Goal: Task Accomplishment & Management: Complete application form

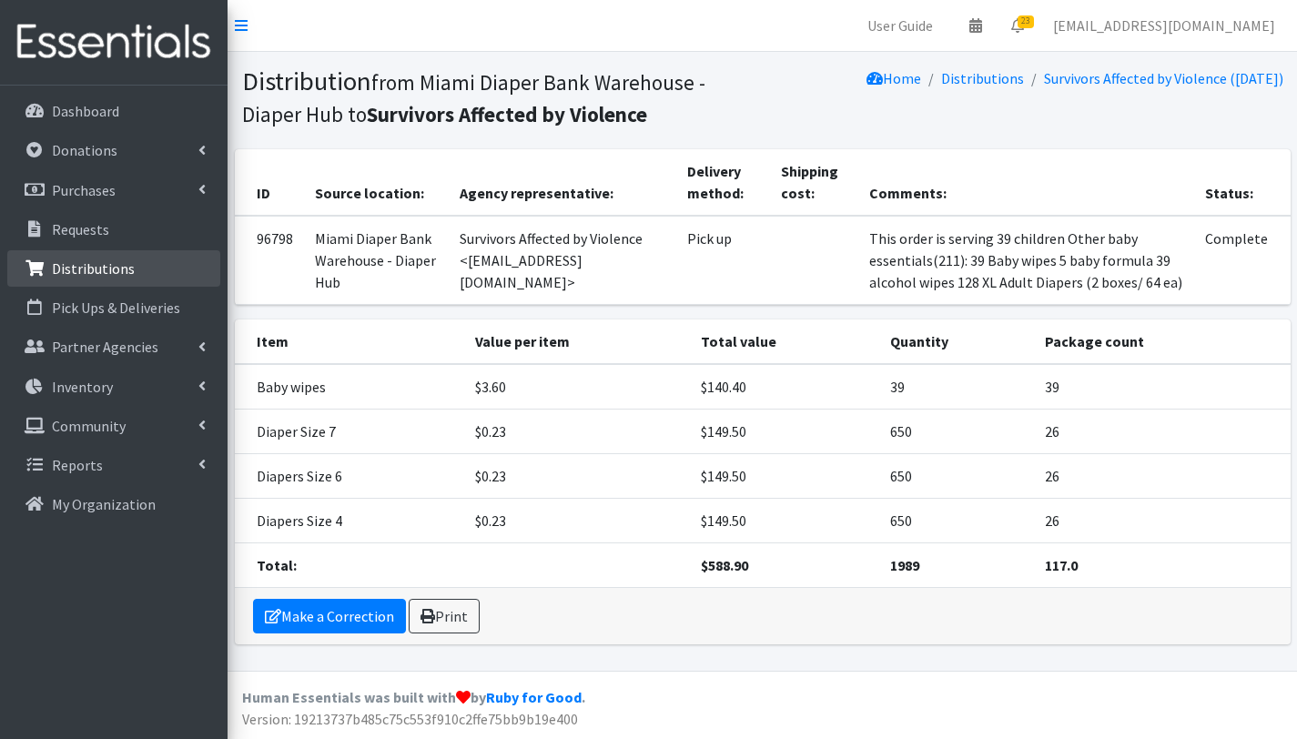
click at [120, 263] on p "Distributions" at bounding box center [93, 268] width 83 height 18
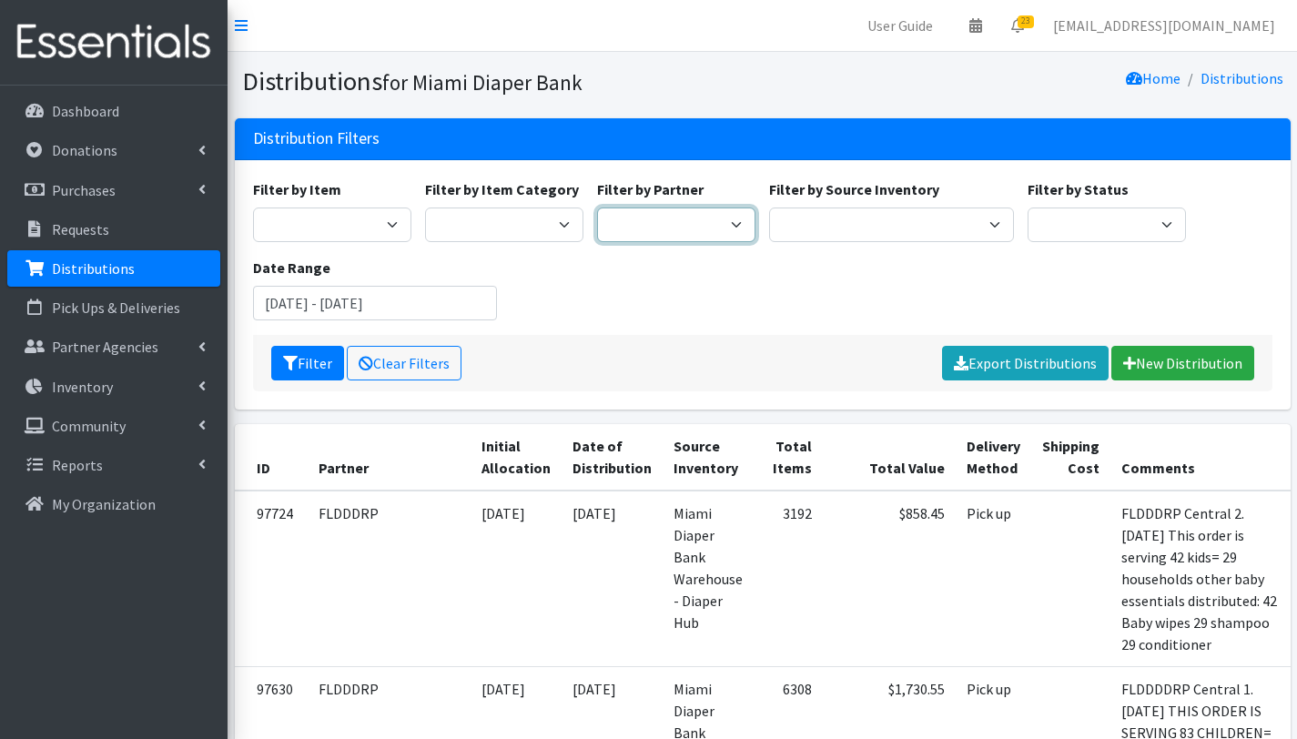
click at [726, 227] on select "305 Pink Pack A Safe Haven for Newborns Basic Needs Miami Belafonte TACOLCY Cen…" at bounding box center [676, 225] width 158 height 35
select select "6808"
click at [597, 208] on select "305 Pink Pack A Safe Haven for Newborns Basic Needs Miami Belafonte TACOLCY Cen…" at bounding box center [676, 225] width 158 height 35
click at [295, 362] on icon "submit" at bounding box center [290, 363] width 15 height 15
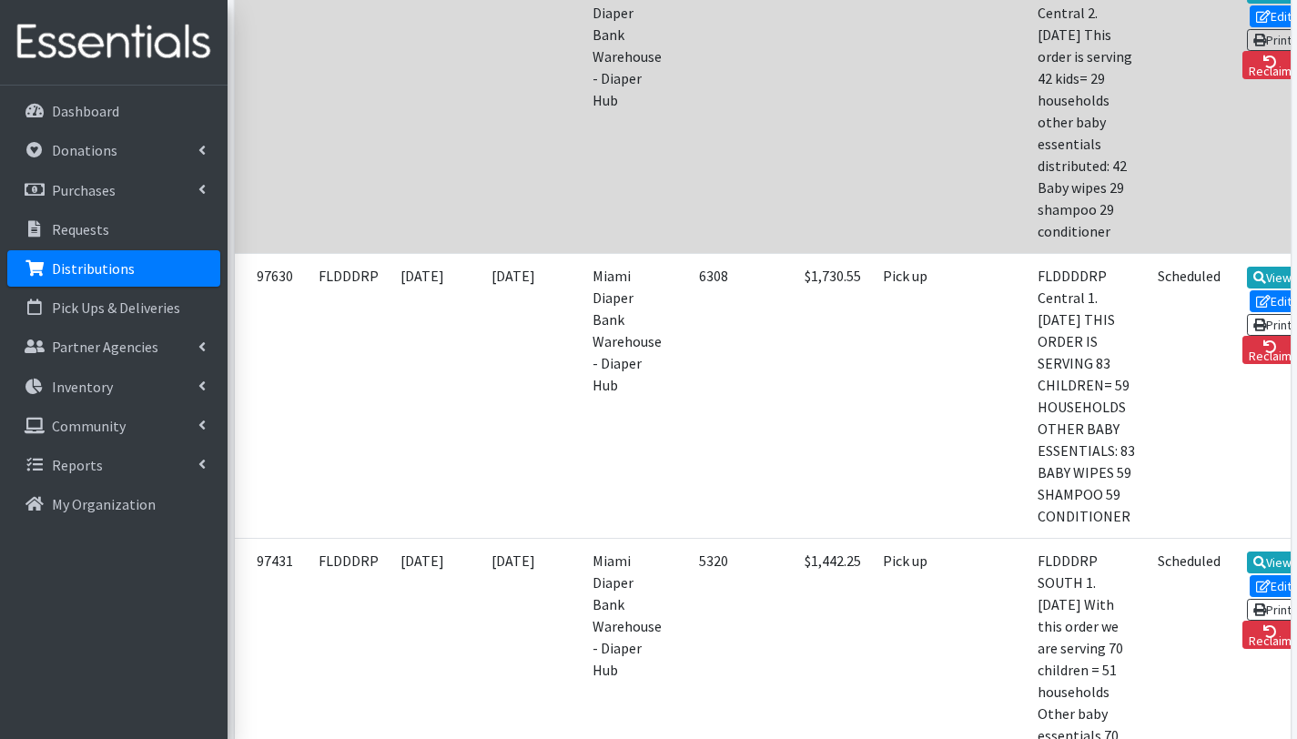
scroll to position [526, 0]
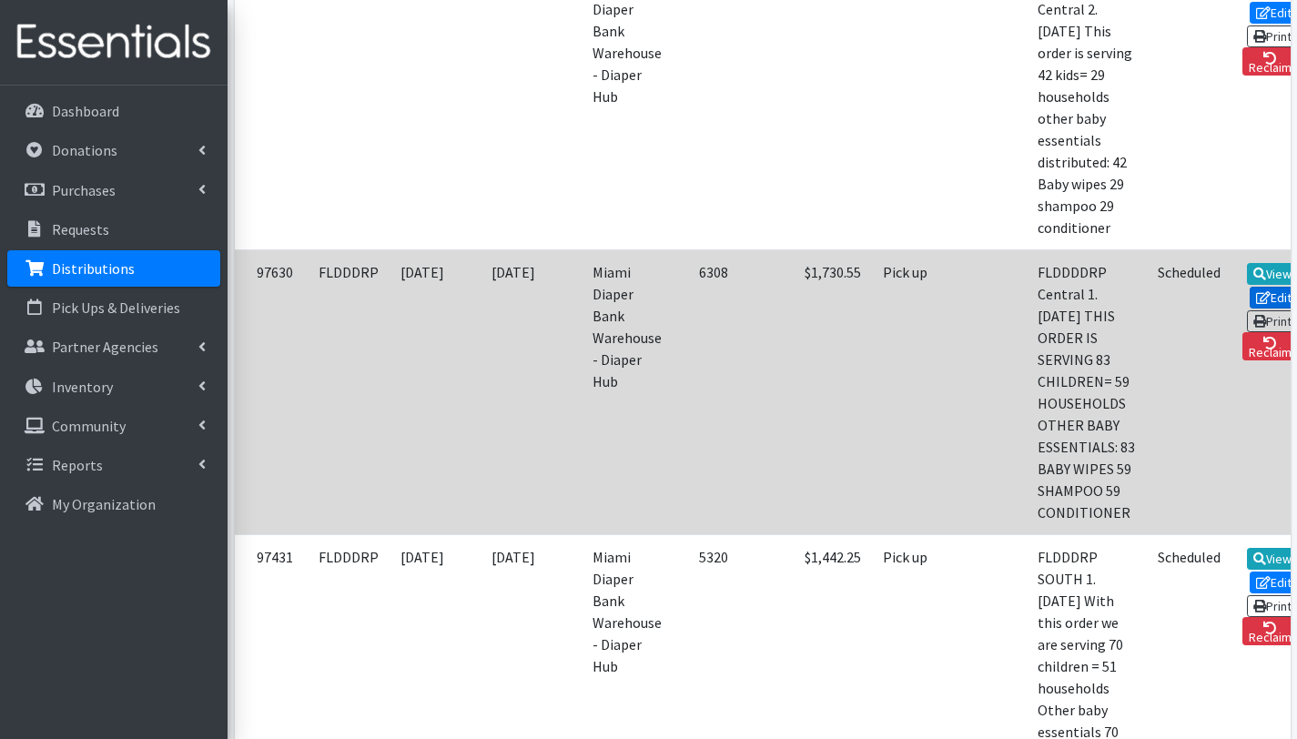
click at [1257, 309] on link "Edit" at bounding box center [1274, 298] width 49 height 22
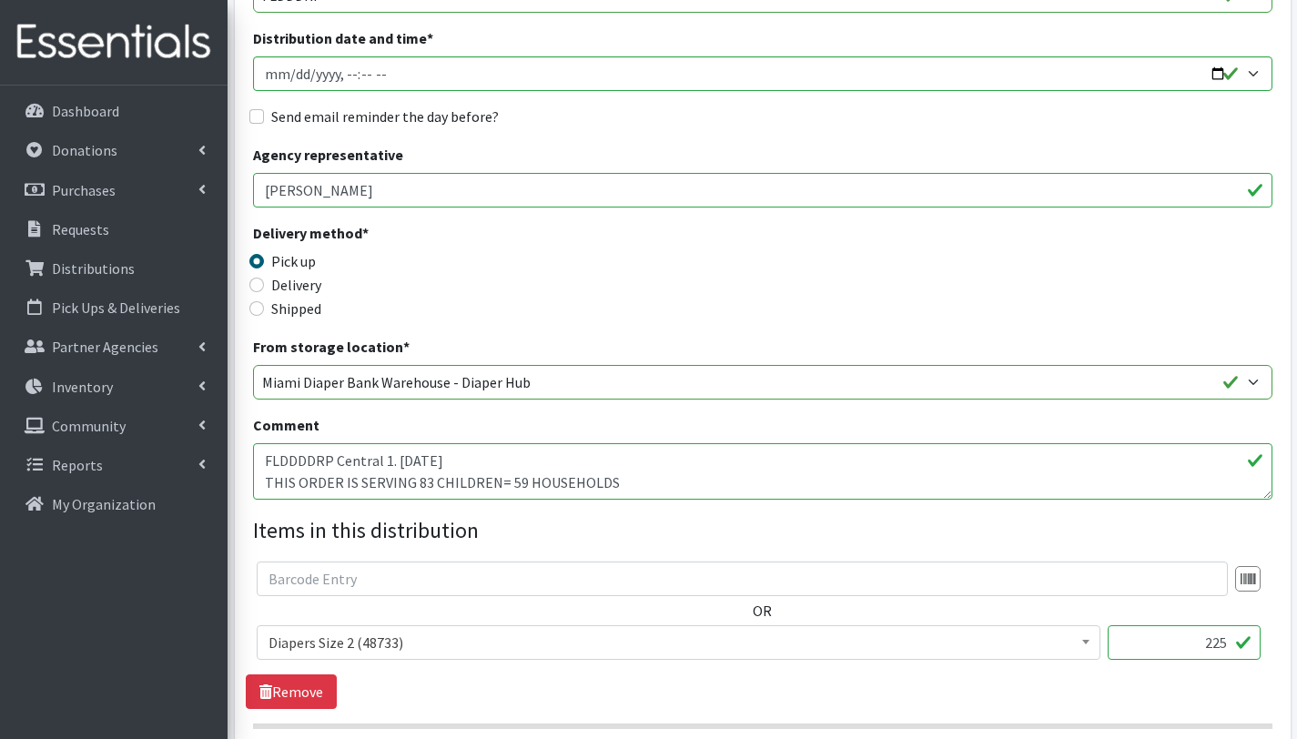
click at [425, 481] on textarea "FLDDDDRP Central 1. [DATE] THIS ORDER IS SERVING 83 CHILDREN= 59 HOUSEHOLDS OTH…" at bounding box center [762, 471] width 1019 height 56
click at [516, 483] on textarea "FLDDDDRP Central 1. 10/06/2025 THIS ORDER IS SERVING 83 CHILDREN= 59 HOUSEHOLDS…" at bounding box center [762, 471] width 1019 height 56
click at [640, 483] on textarea "FLDDDDRP Central 1. 10/06/2025 THIS ORDER IS SERVING 83 CHILDREN= 59 HOUSEHOLDS…" at bounding box center [762, 471] width 1019 height 56
click at [316, 488] on textarea "FLDDDDRP Central 1. 10/06/2025 THIS ORDER IS SERVING 83 CHILDREN= 59 HOUSEHOLDS…" at bounding box center [762, 471] width 1019 height 56
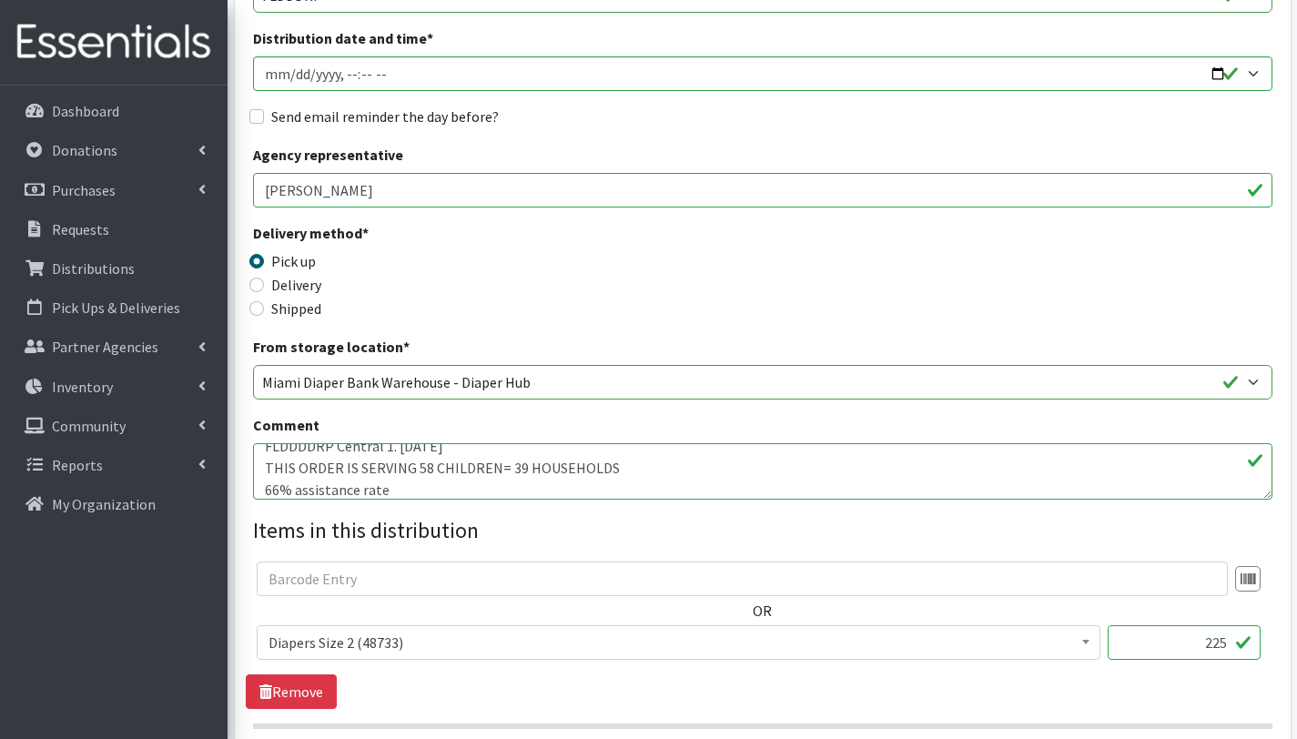
click at [414, 494] on textarea "FLDDDDRP Central 1. 10/06/2025 THIS ORDER IS SERVING 83 CHILDREN= 59 HOUSEHOLDS…" at bounding box center [762, 471] width 1019 height 56
click at [420, 469] on textarea "FLDDDDRP Central 1. 10/06/2025 THIS ORDER IS SERVING 83 CHILDREN= 59 HOUSEHOLDS…" at bounding box center [762, 471] width 1019 height 56
click at [424, 471] on textarea "FLDDDDRP Central 1. 10/06/2025 THIS ORDER IS SERVING 83 CHILDREN= 59 HOUSEHOLDS…" at bounding box center [762, 471] width 1019 height 56
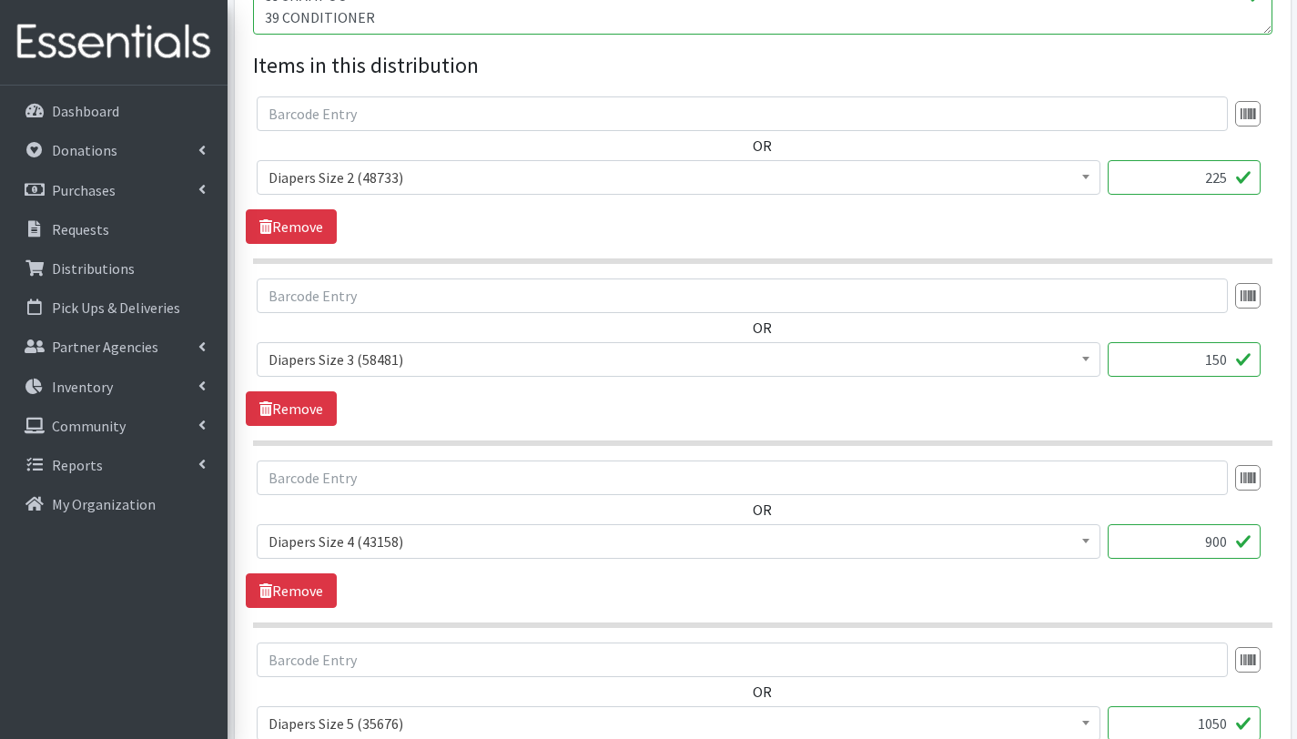
scroll to position [735, 0]
type textarea "FLDDDDRP Central 1. [DATE] THIS ORDER IS SERVING 58 CHILDREN= 39 HOUSEHOLDS 66%…"
click at [1225, 177] on input "225" at bounding box center [1184, 176] width 153 height 35
type input "2"
type input "150"
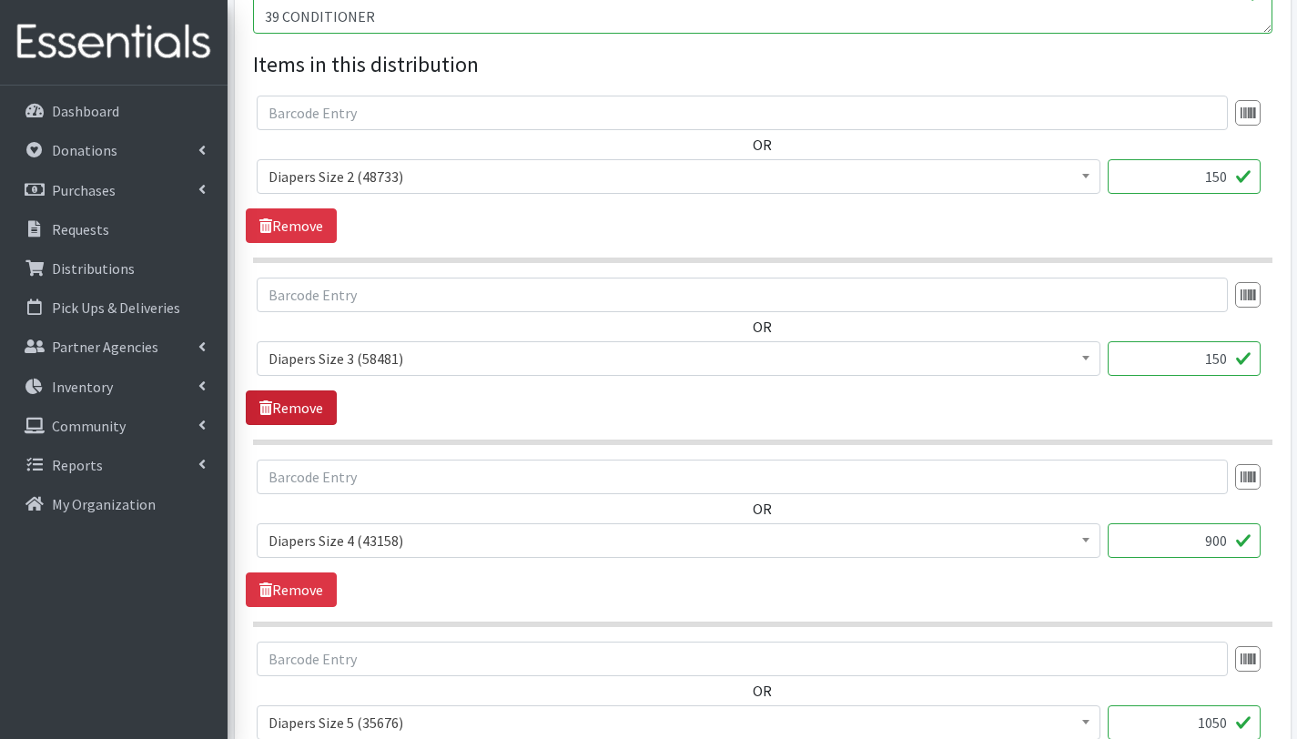
click at [287, 408] on link "Remove" at bounding box center [291, 407] width 91 height 35
click at [1229, 359] on input "900" at bounding box center [1184, 358] width 153 height 35
type input "9"
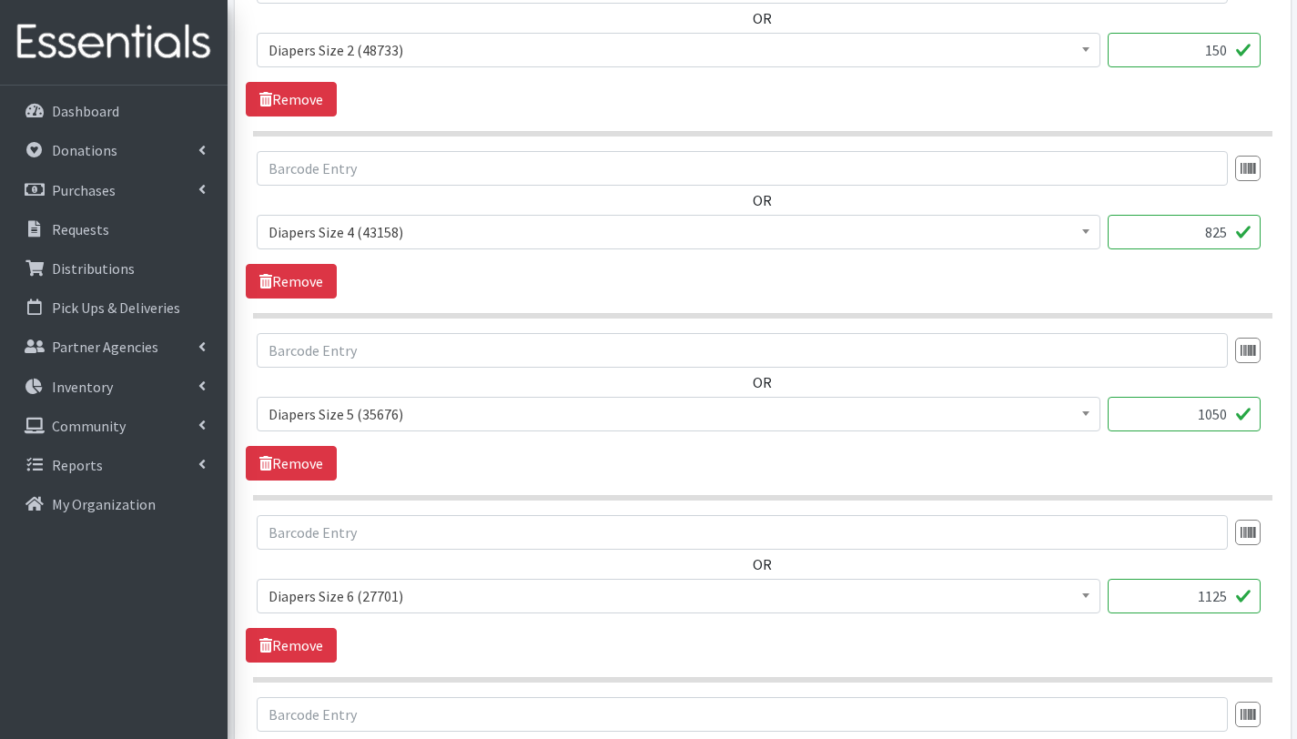
scroll to position [868, 0]
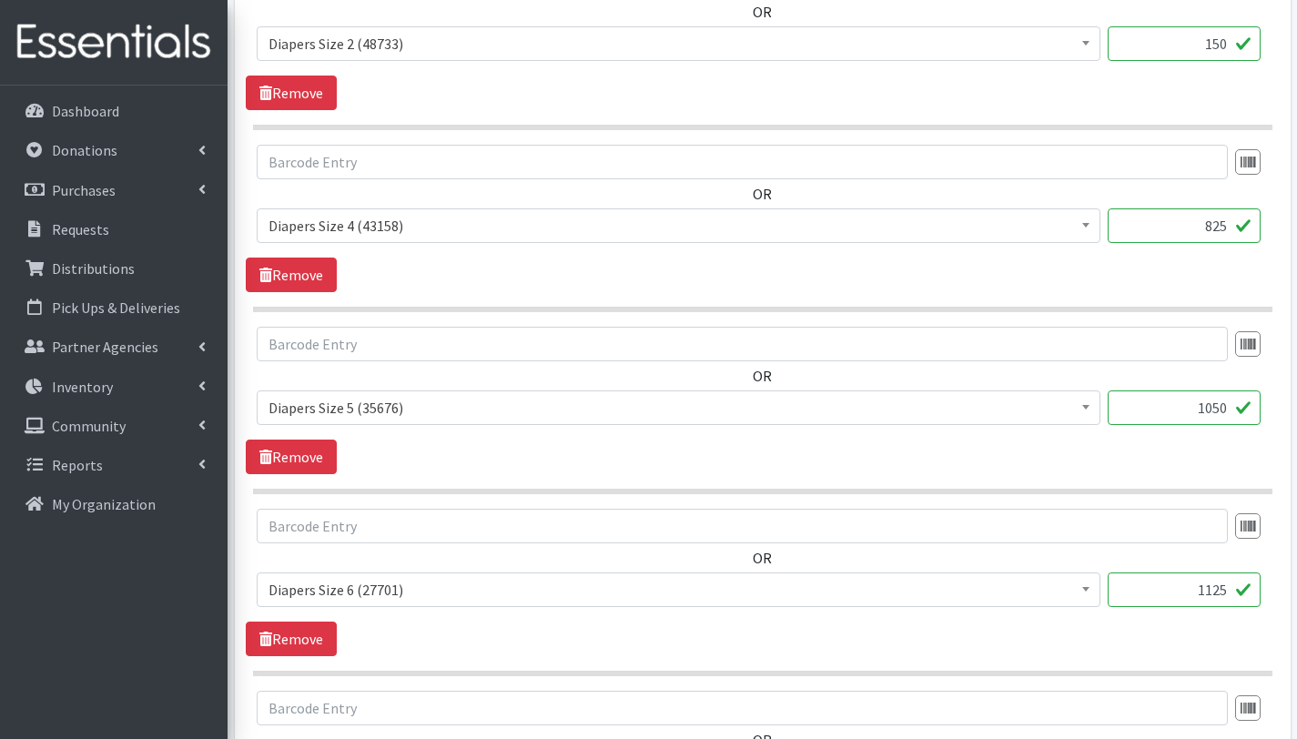
type input "825"
click at [1211, 403] on input "1050" at bounding box center [1184, 407] width 153 height 35
type input "750"
click at [1226, 592] on input "1125" at bounding box center [1184, 589] width 153 height 35
type input "1"
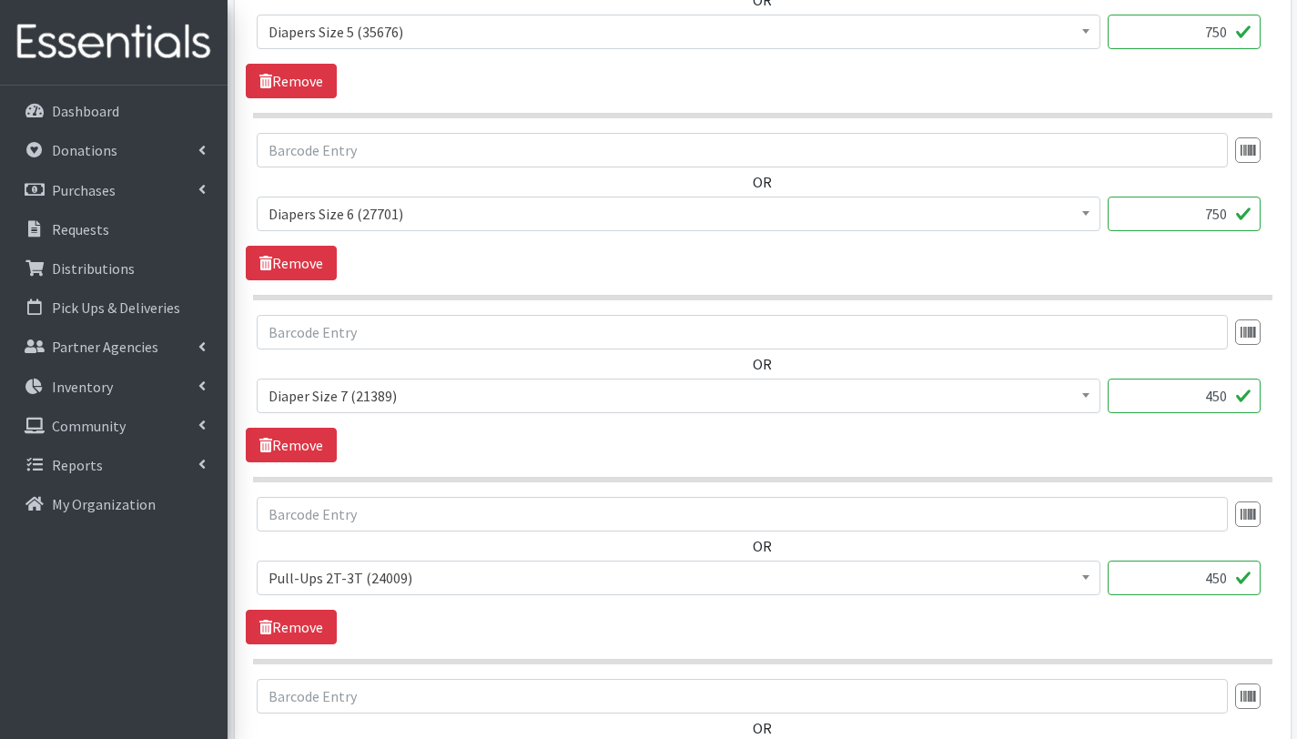
scroll to position [1257, 0]
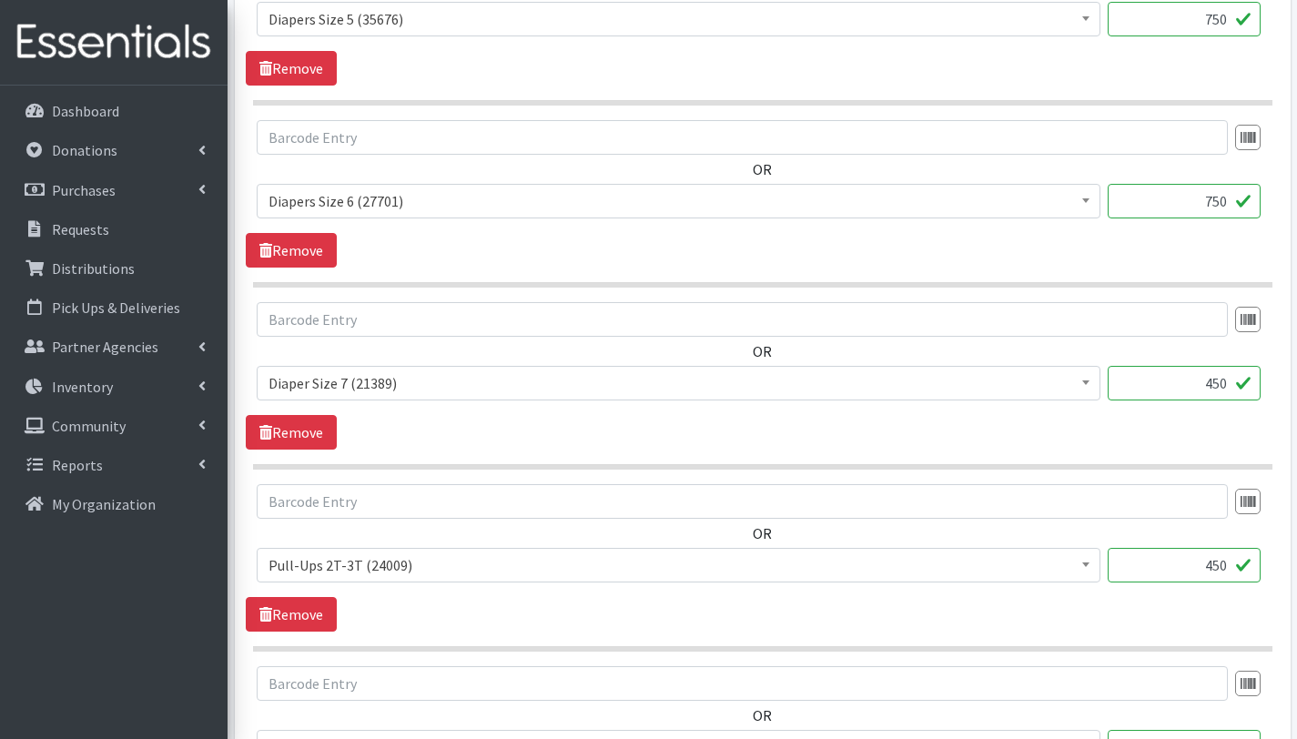
type input "750"
click at [1229, 380] on input "450" at bounding box center [1184, 383] width 153 height 35
type input "4"
type input "375"
click at [1231, 423] on div "OR # - Total number of kids being served with this order: (0) Adult Briefs (Lar…" at bounding box center [762, 375] width 1033 height 147
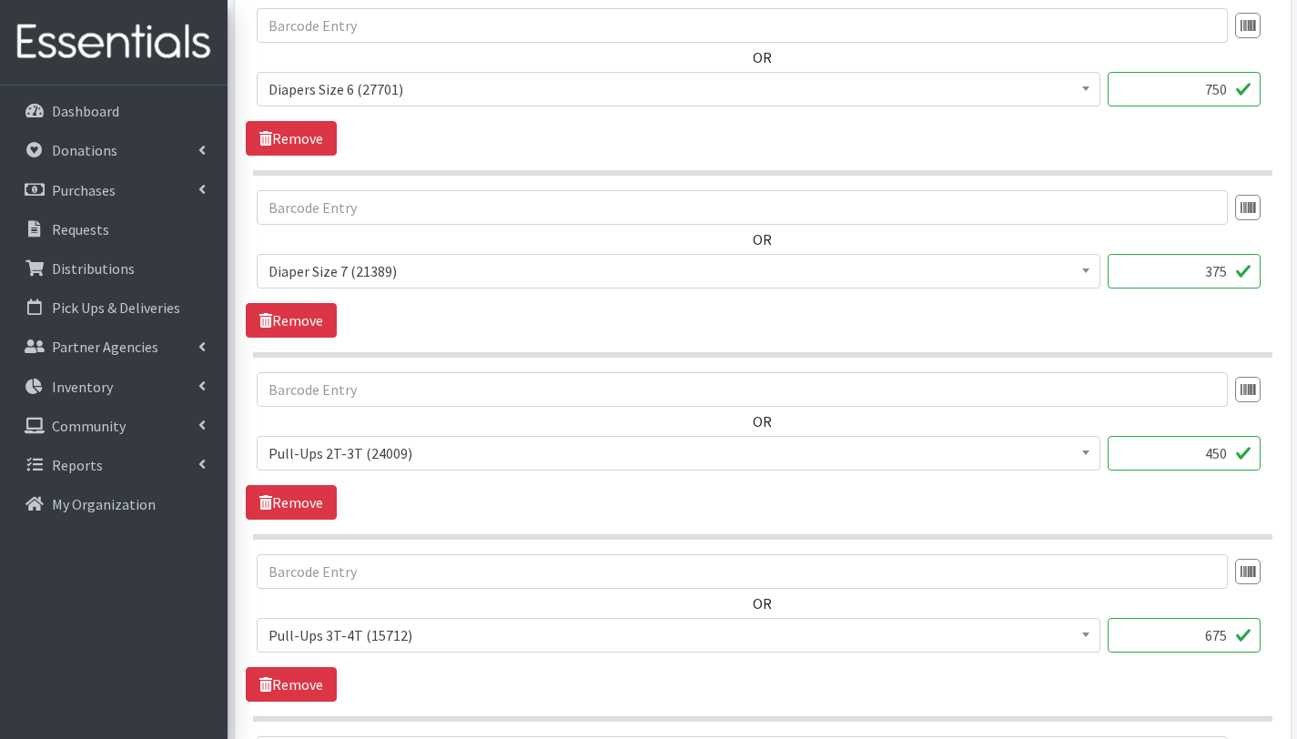
scroll to position [1376, 0]
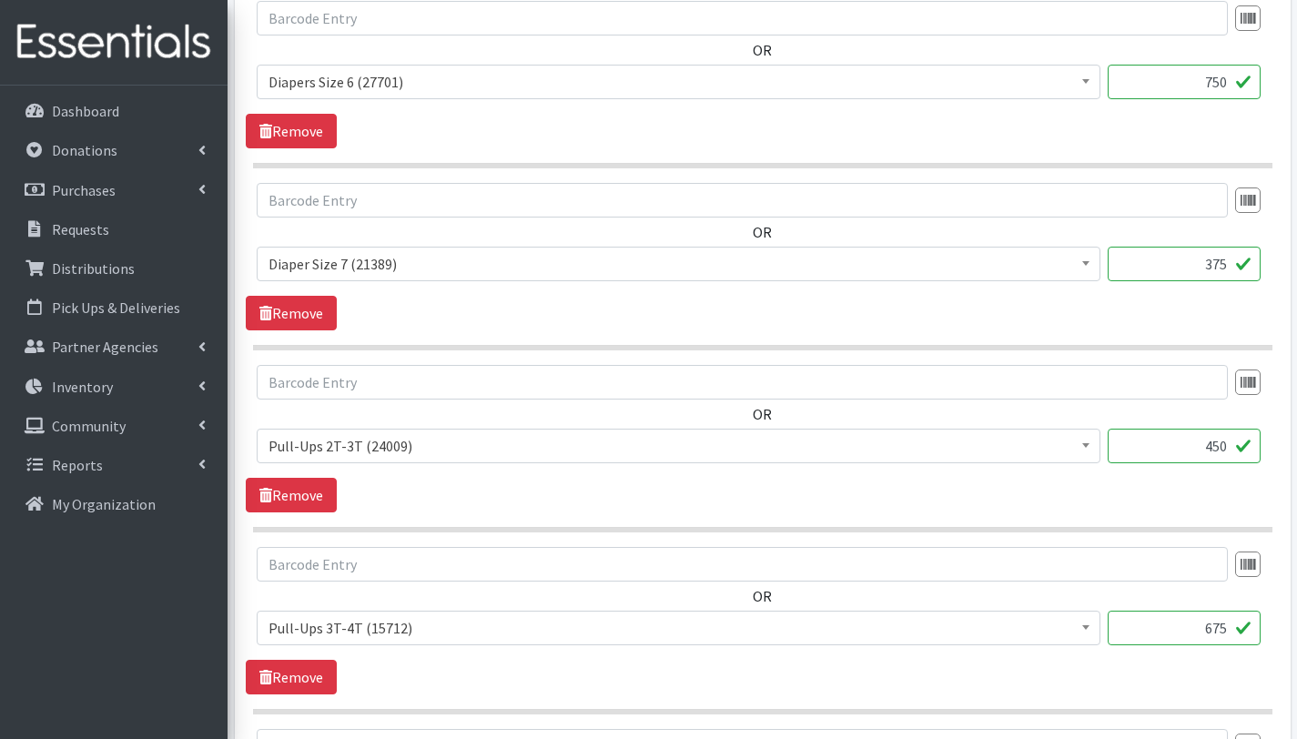
click at [1225, 451] on input "450" at bounding box center [1184, 446] width 153 height 35
type input "4"
type input "375"
click at [1212, 630] on input "675" at bounding box center [1184, 628] width 153 height 35
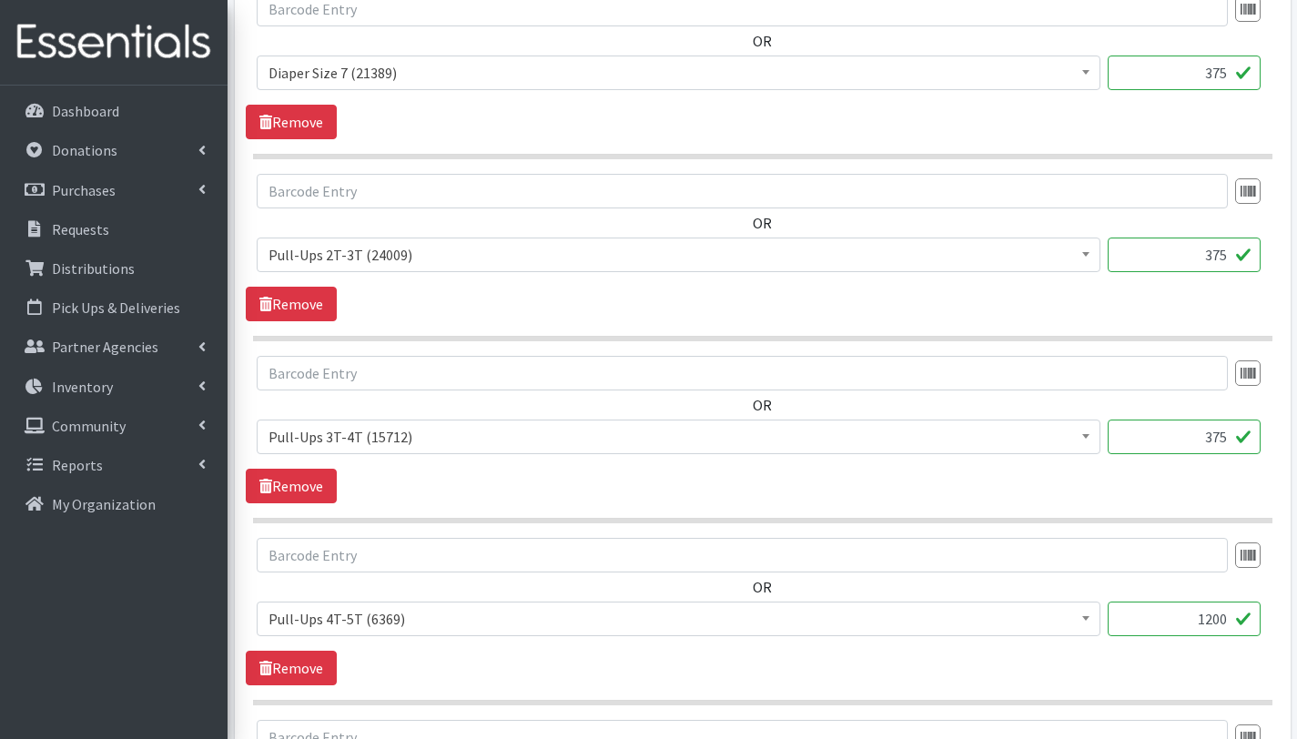
scroll to position [1569, 0]
type input "375"
click at [1219, 616] on input "1200" at bounding box center [1184, 617] width 153 height 35
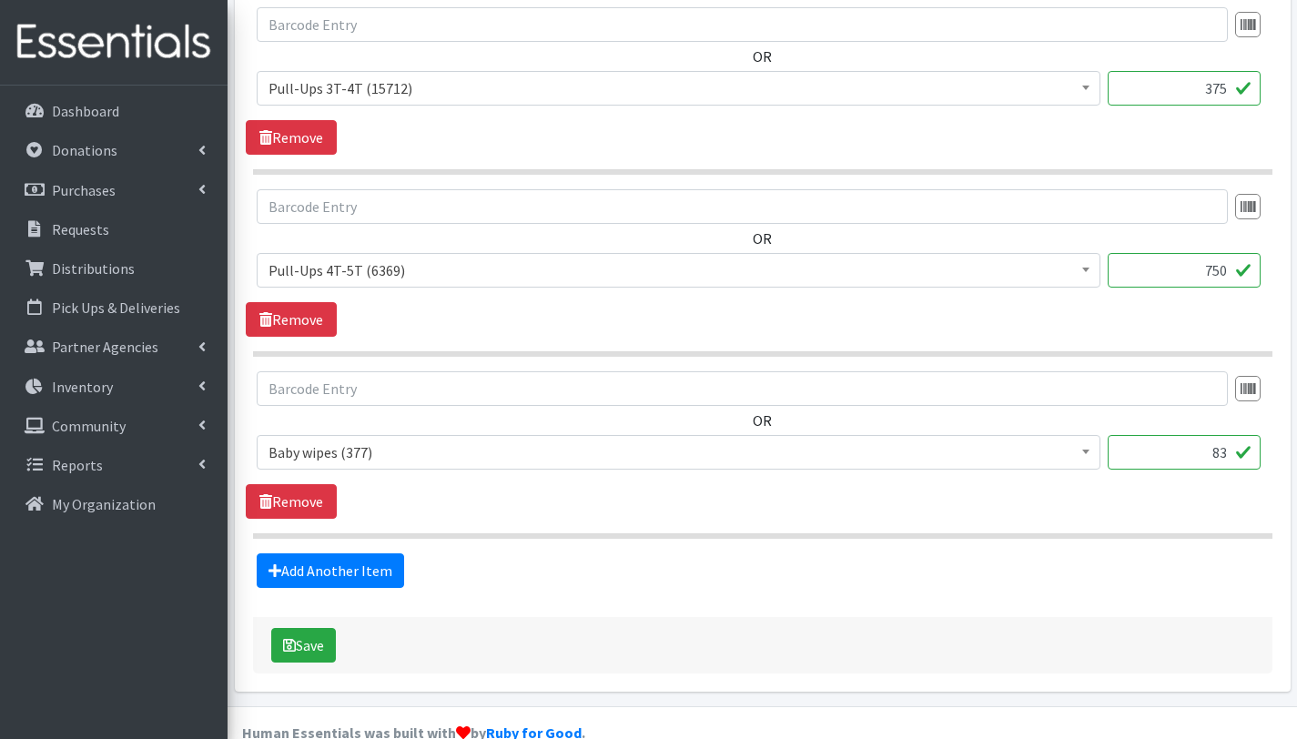
scroll to position [1920, 0]
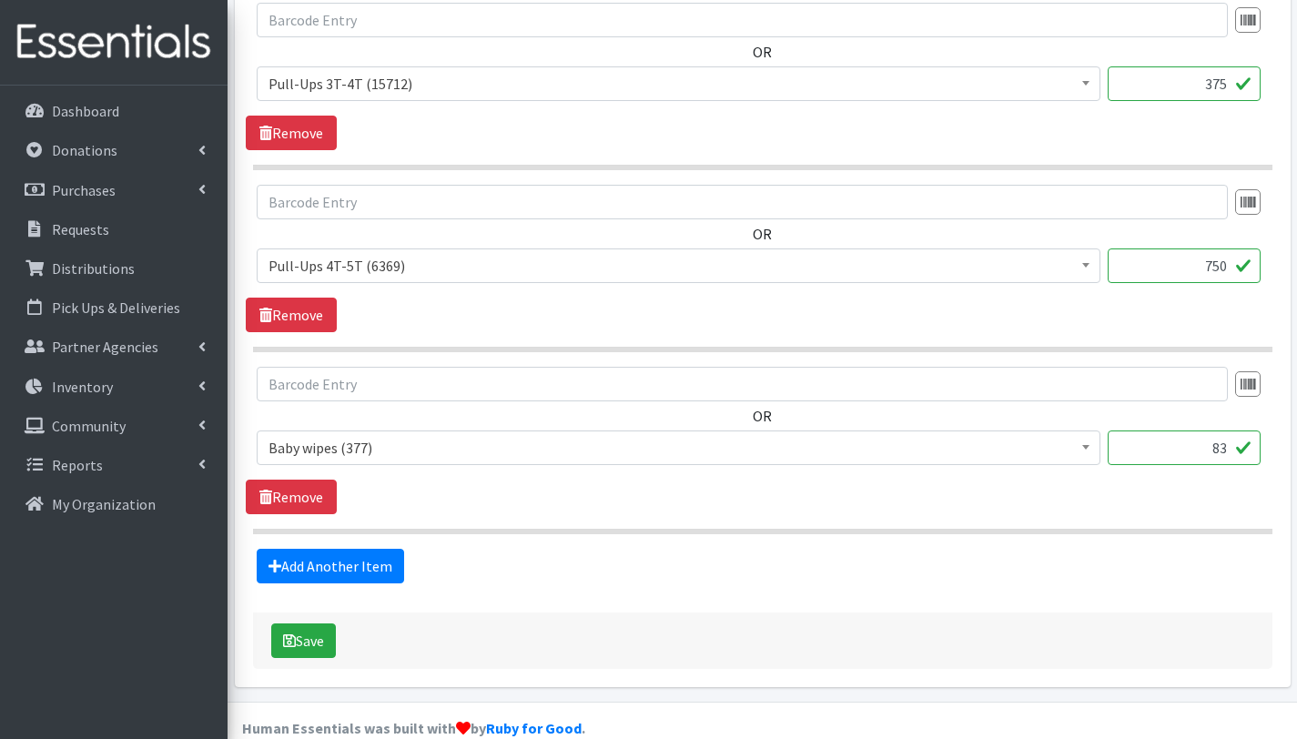
type input "750"
click at [1226, 452] on input "83" at bounding box center [1184, 447] width 153 height 35
type input "8"
type input "58"
click at [312, 644] on button "Save" at bounding box center [303, 640] width 65 height 35
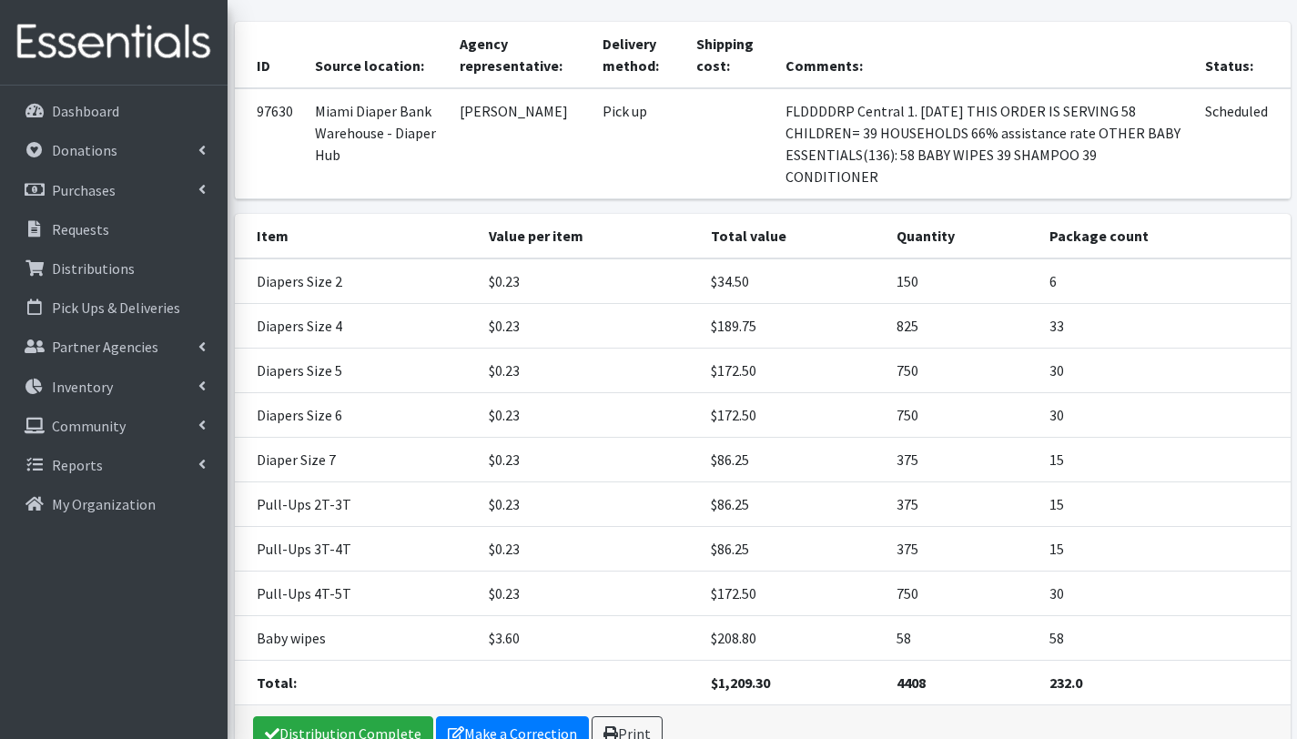
scroll to position [331, 0]
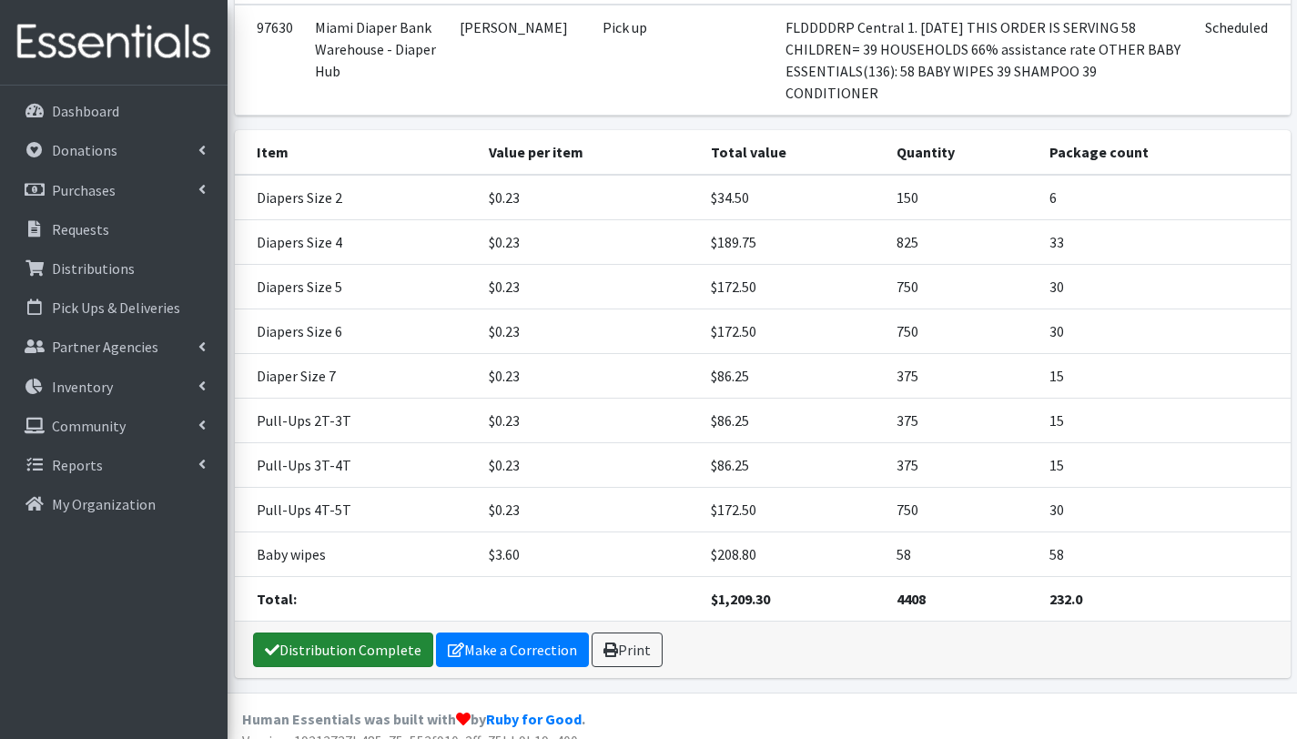
click at [379, 633] on link "Distribution Complete" at bounding box center [343, 650] width 180 height 35
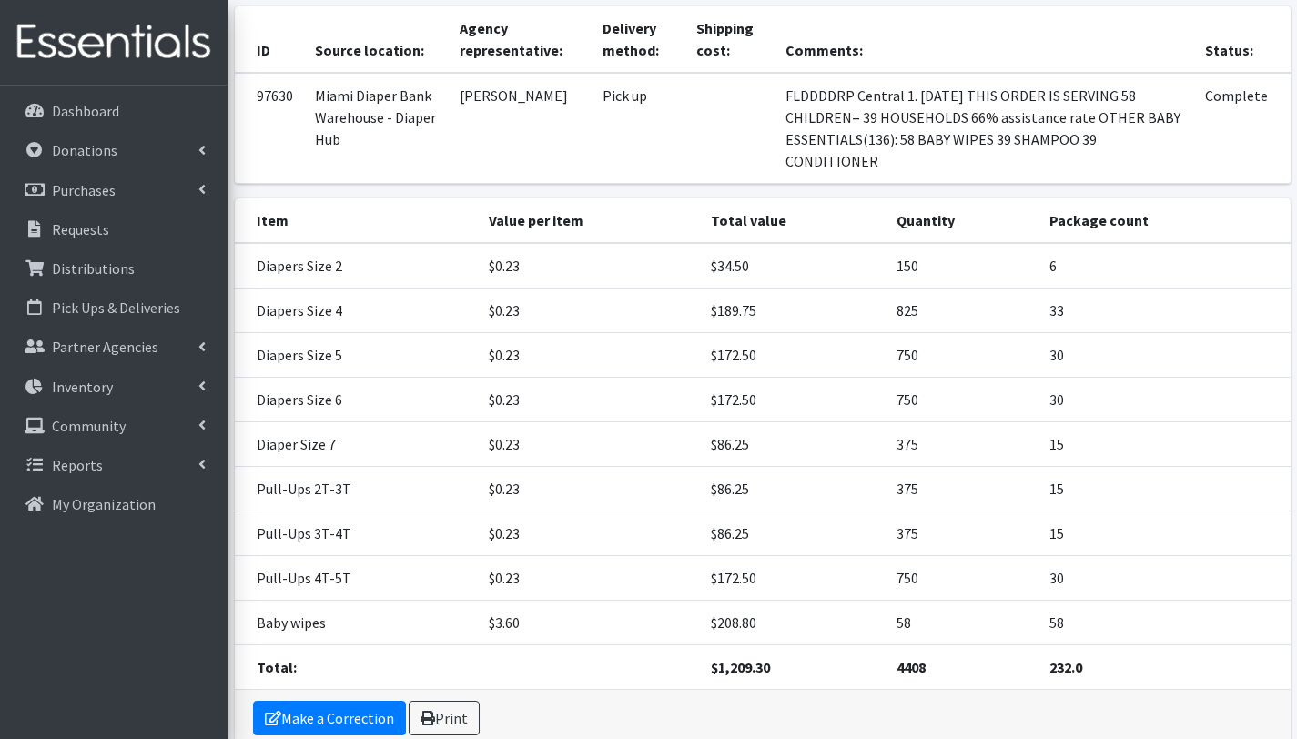
scroll to position [271, 0]
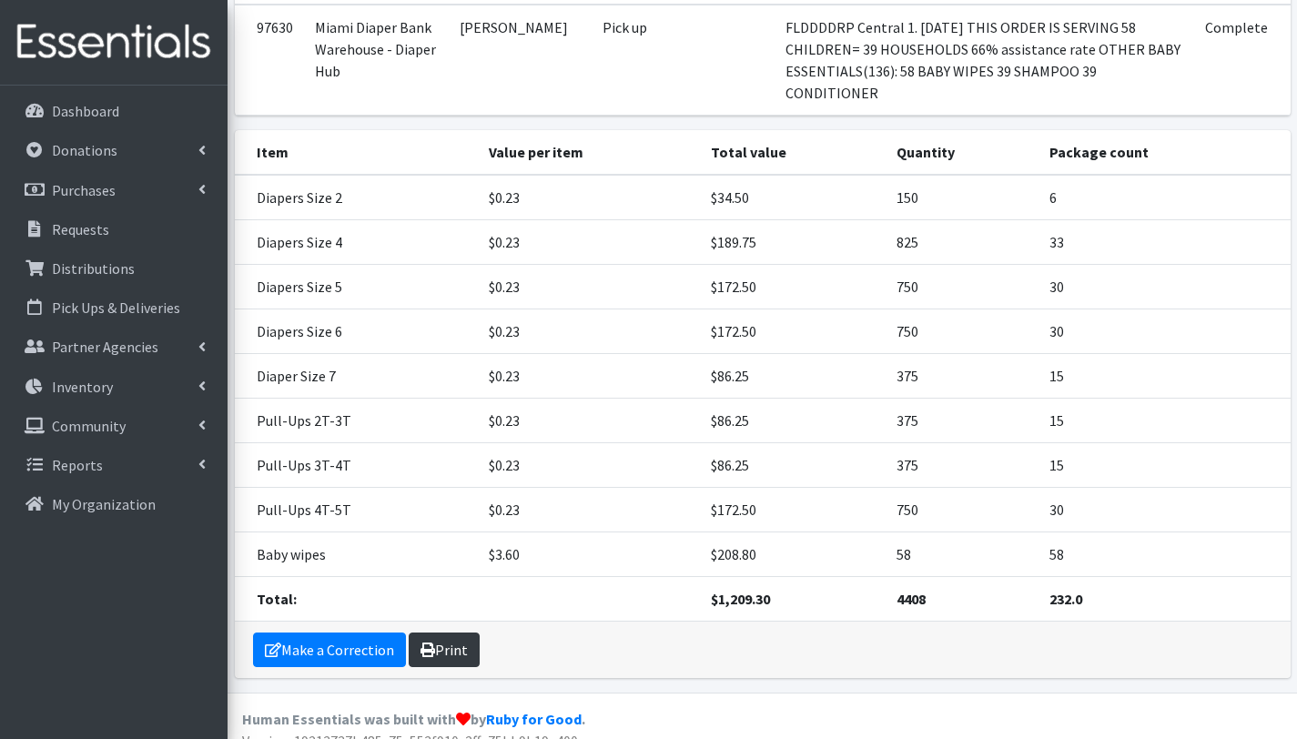
click at [456, 633] on link "Print" at bounding box center [444, 650] width 71 height 35
